Goal: Information Seeking & Learning: Learn about a topic

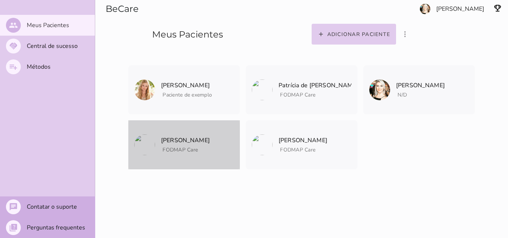
click at [188, 140] on p "[PERSON_NAME]" at bounding box center [185, 140] width 49 height 10
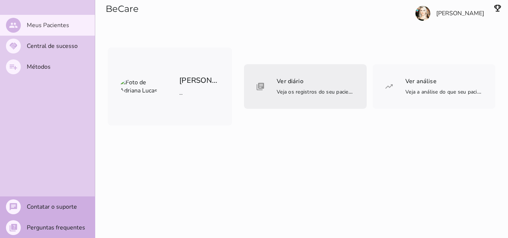
click at [308, 80] on span "Ver diário Veja os registros do seu paciente, um a um, pra saber de forma bem d…" at bounding box center [315, 86] width 78 height 21
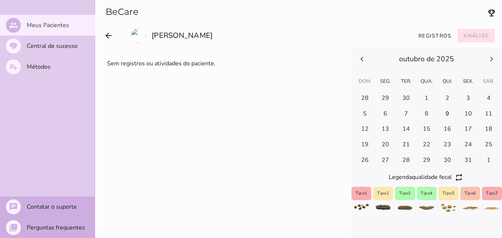
click at [0, 0] on slot "Análise" at bounding box center [0, 0] width 0 height 0
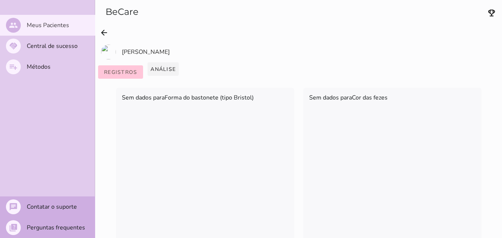
click at [0, 0] on slot "Análise" at bounding box center [0, 0] width 0 height 0
click at [106, 30] on icon "arrow_back" at bounding box center [104, 32] width 9 height 9
